Goal: Check status: Check status

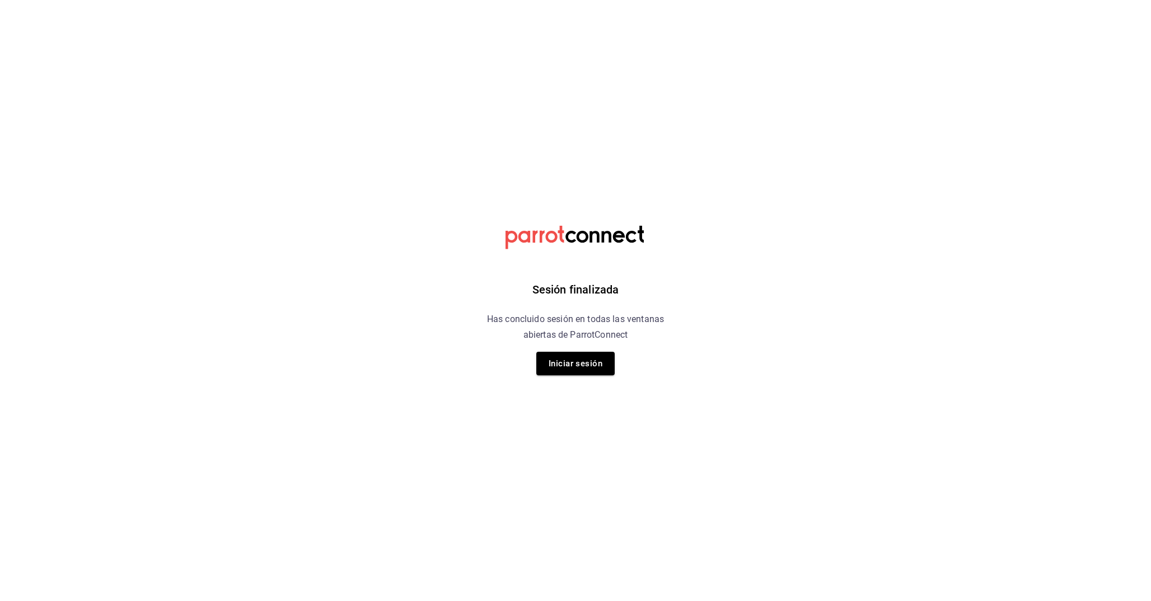
click at [570, 377] on div "Sesión finalizada Has concluido sesión en todas las ventanas abiertas de Parrot…" at bounding box center [575, 300] width 283 height 601
click at [567, 372] on button "Iniciar sesión" at bounding box center [575, 364] width 78 height 24
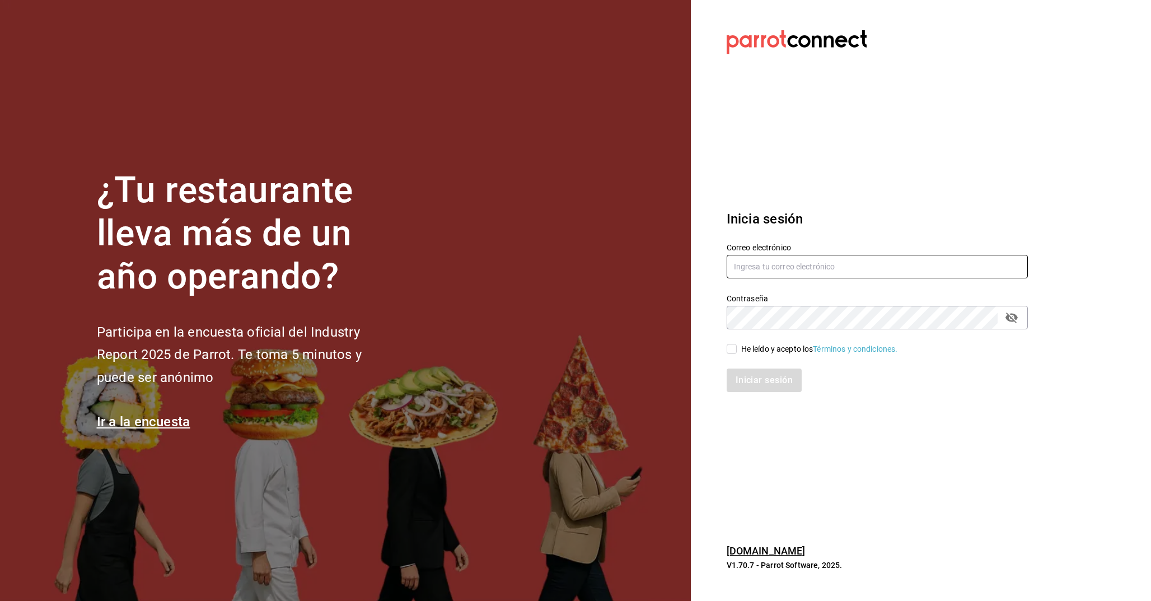
click at [818, 277] on input "text" at bounding box center [877, 267] width 301 height 24
type input "[PERSON_NAME][EMAIL_ADDRESS][DOMAIN_NAME]"
click at [729, 349] on input "He leído y acepto los Términos y condiciones." at bounding box center [732, 349] width 10 height 10
checkbox input "true"
click at [772, 405] on section "Datos incorrectos. Verifica que tu Correo o Contraseña estén bien escritos. Ini…" at bounding box center [873, 300] width 364 height 601
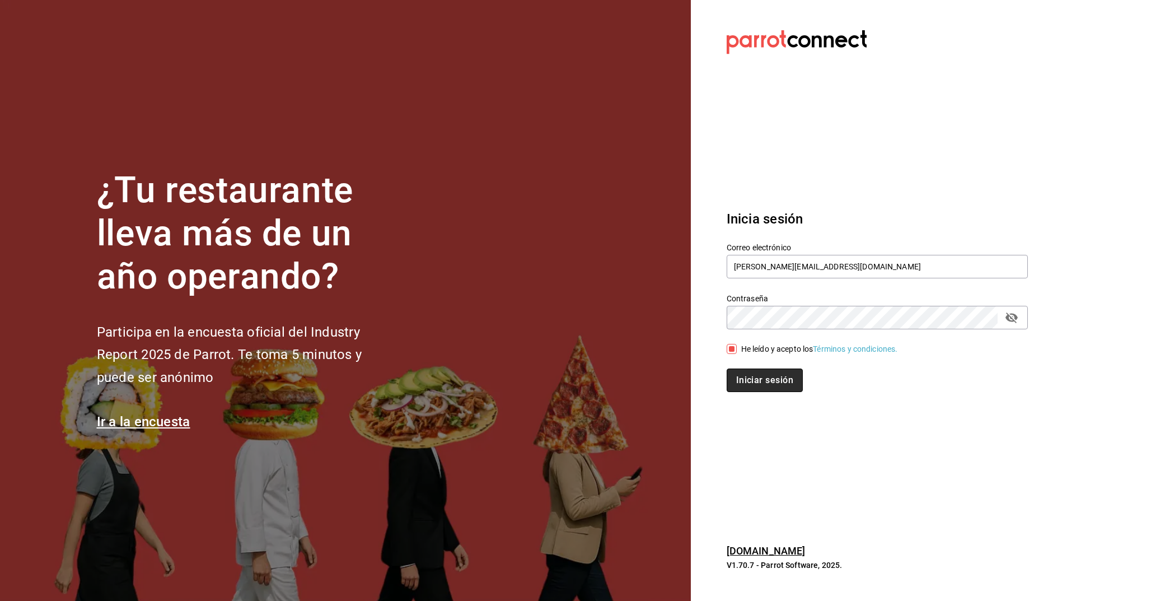
click at [760, 380] on button "Iniciar sesión" at bounding box center [765, 380] width 76 height 24
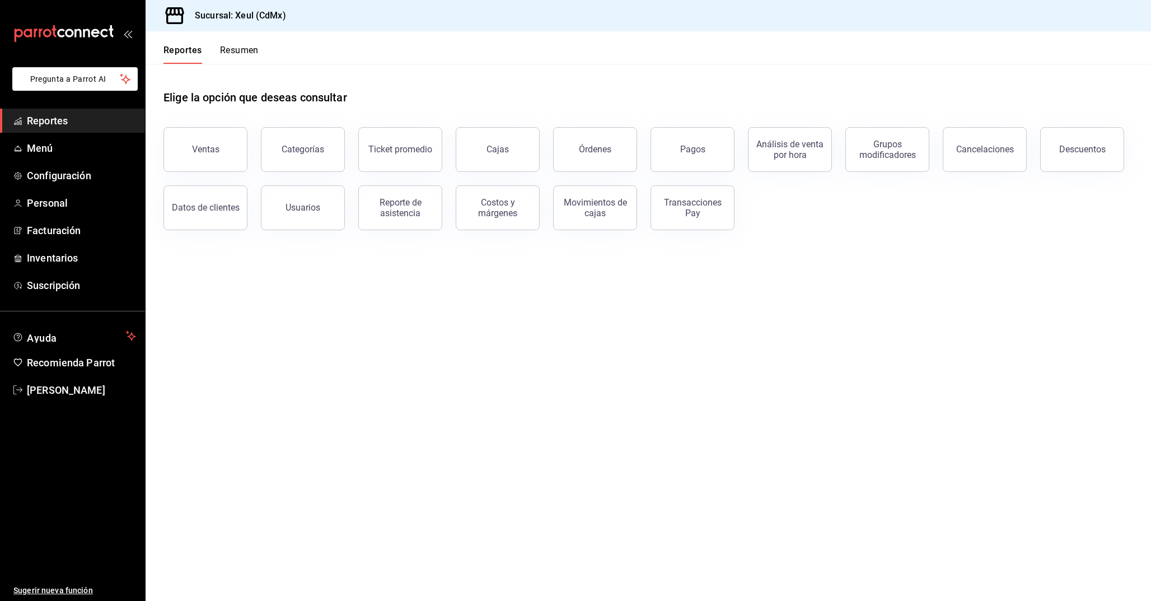
click at [252, 39] on div "Reportes Resumen" at bounding box center [202, 47] width 113 height 32
click at [249, 41] on div "Reportes Resumen" at bounding box center [202, 47] width 113 height 32
click at [238, 49] on button "Resumen" at bounding box center [239, 54] width 39 height 19
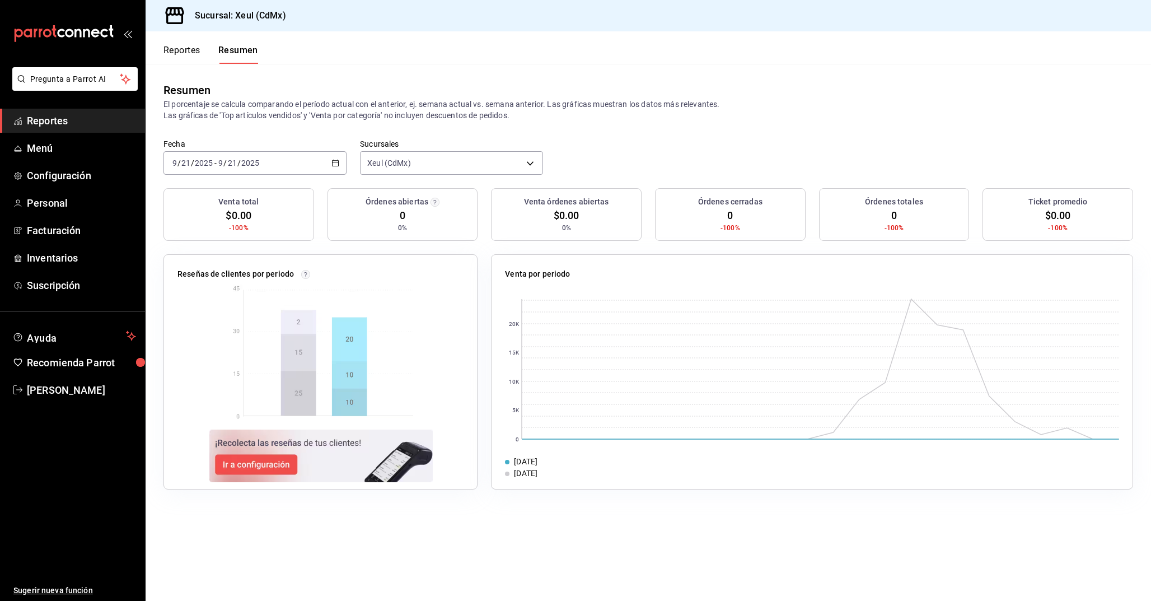
click at [284, 145] on label "Fecha" at bounding box center [254, 144] width 183 height 8
click at [269, 165] on div "2025-09-21 9 / 21 / 2025 - 2025-09-21 9 / 21 / 2025" at bounding box center [254, 163] width 183 height 24
click at [222, 218] on span "Ayer" at bounding box center [216, 222] width 87 height 12
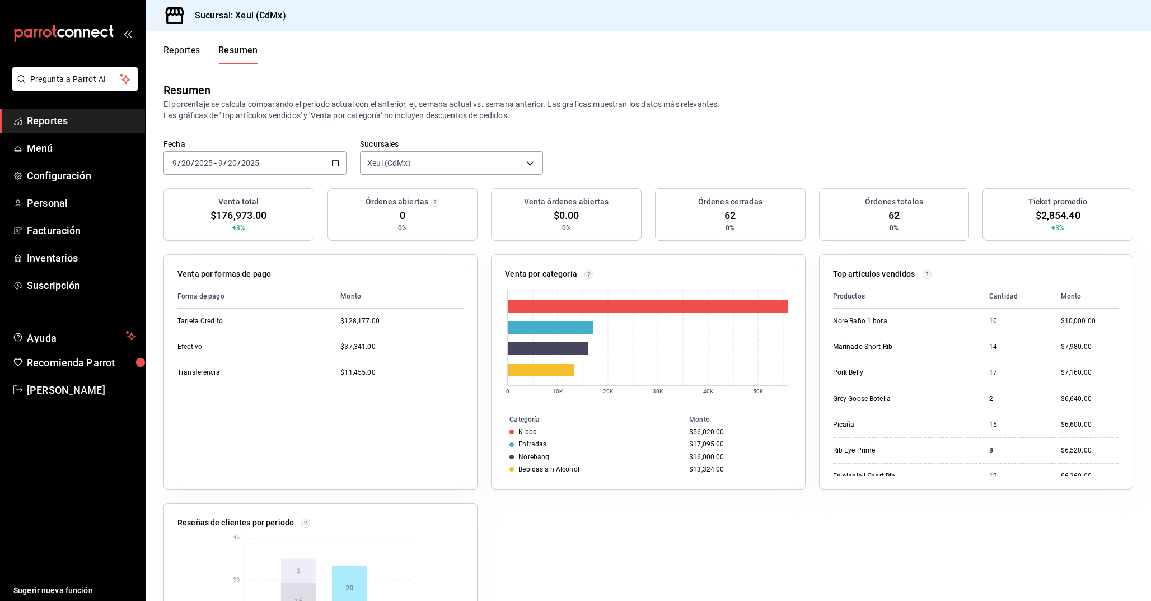
click at [315, 166] on div "2025-09-20 9 / 20 / 2025 - 2025-09-20 9 / 20 / 2025" at bounding box center [254, 163] width 183 height 24
click at [217, 328] on span "Rango de fechas" at bounding box center [216, 323] width 87 height 12
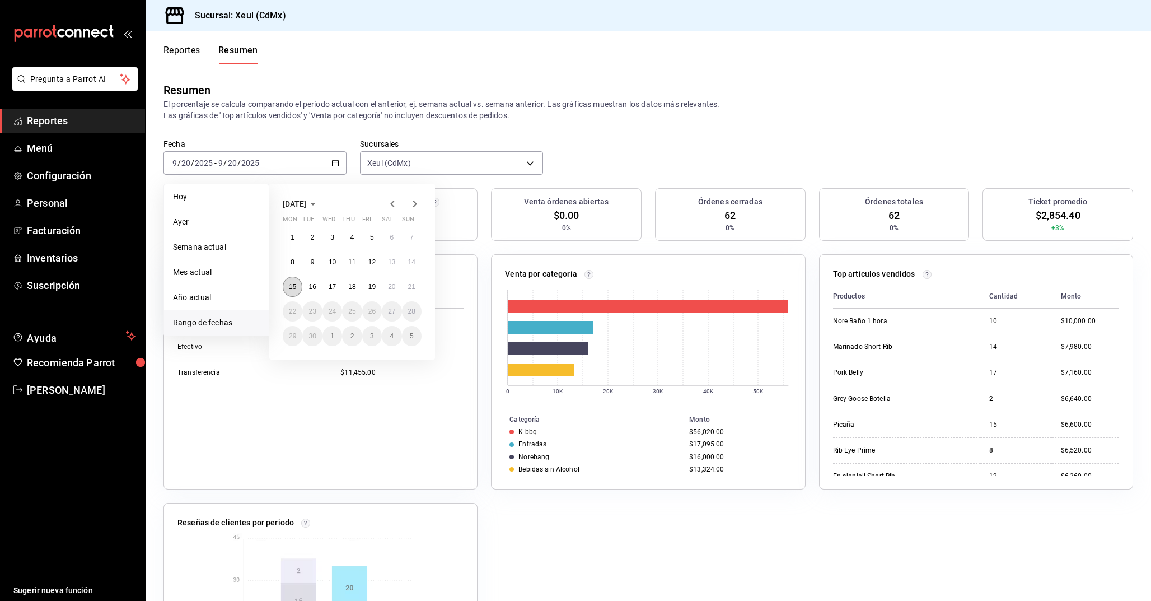
click at [289, 285] on abbr "15" at bounding box center [292, 287] width 7 height 8
click at [393, 284] on abbr "20" at bounding box center [391, 287] width 7 height 8
